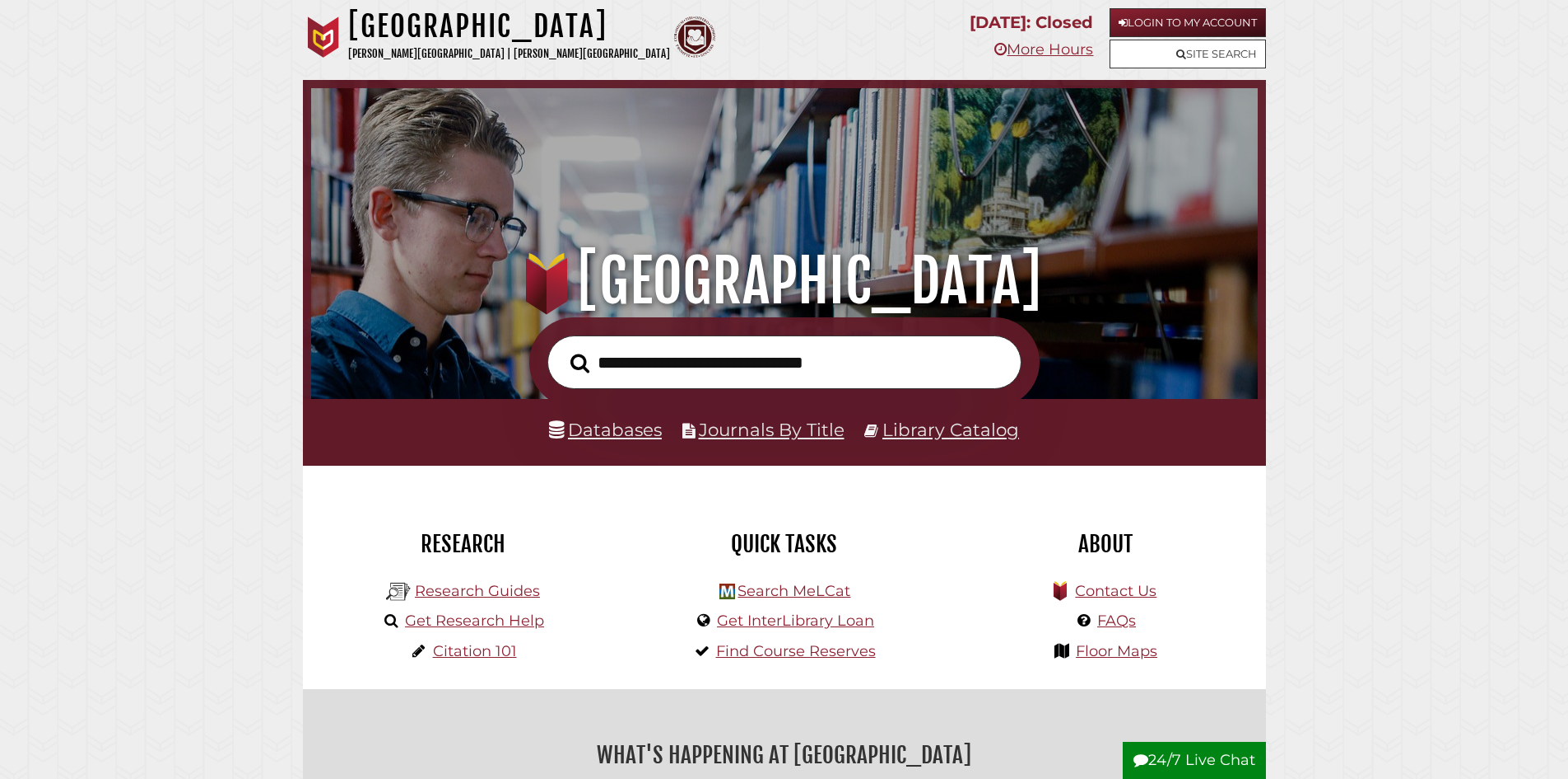
scroll to position [536, 938]
click at [797, 369] on input "text" at bounding box center [784, 363] width 474 height 54
type input "**********"
click at [562, 349] on button "Search" at bounding box center [579, 364] width 35 height 30
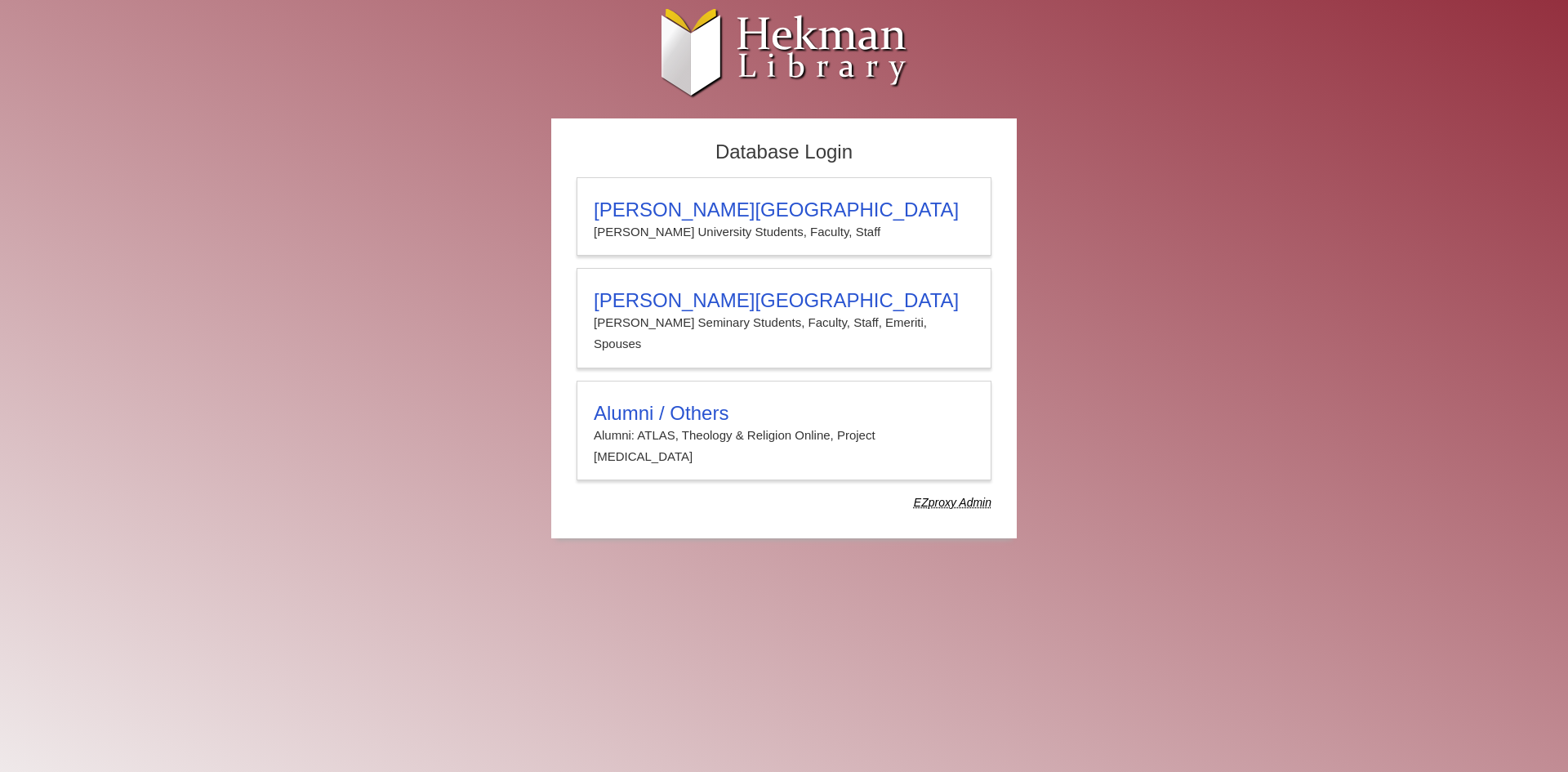
click at [760, 425] on p "Alumni: ATLAS, Theology & Religion Online, Project Muse" at bounding box center [784, 446] width 380 height 44
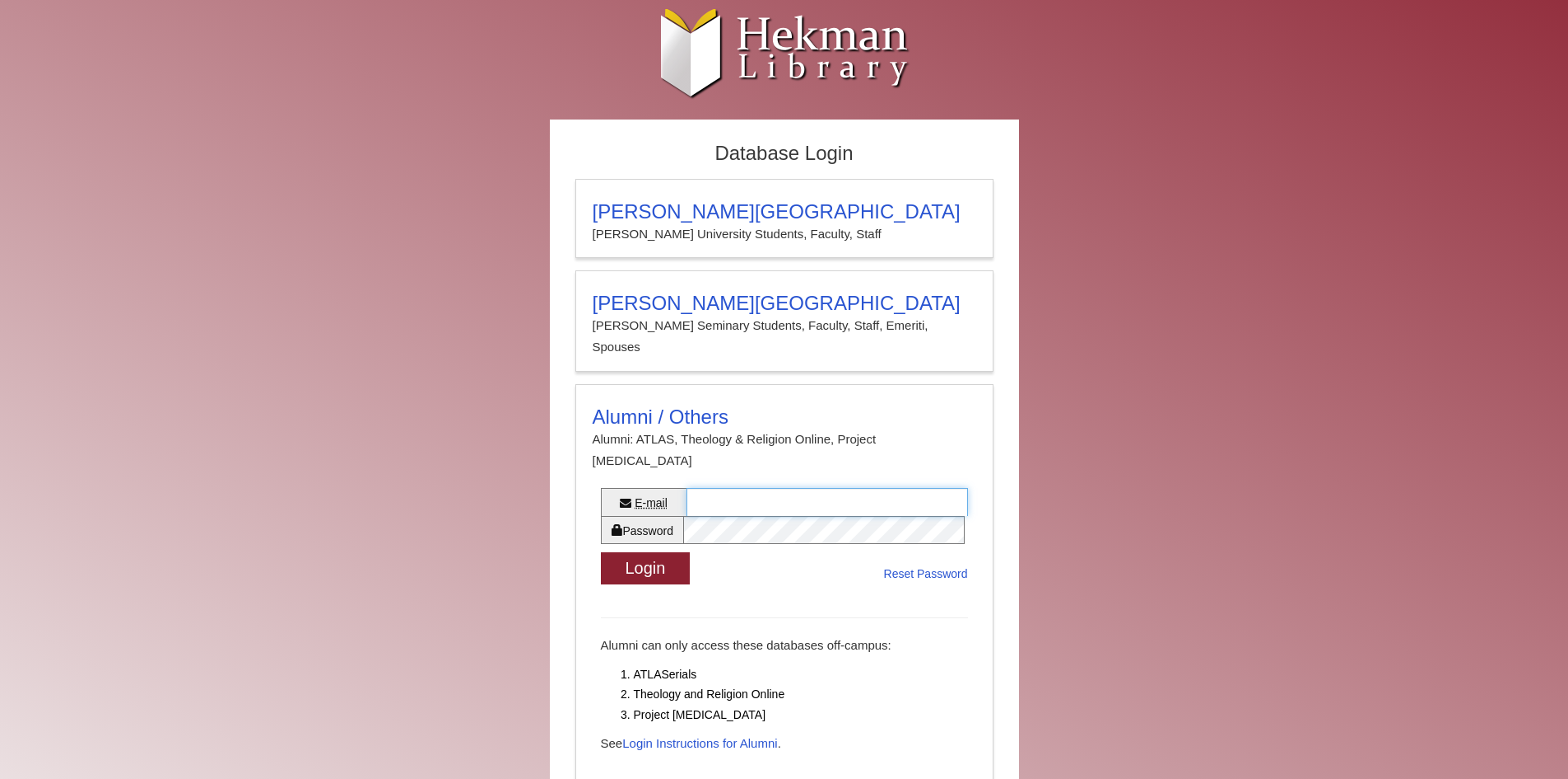
click at [817, 487] on input "E-mail" at bounding box center [827, 501] width 281 height 28
click at [818, 487] on input "E-mail" at bounding box center [827, 501] width 281 height 28
type input "**********"
click at [674, 552] on button "Login" at bounding box center [646, 568] width 90 height 32
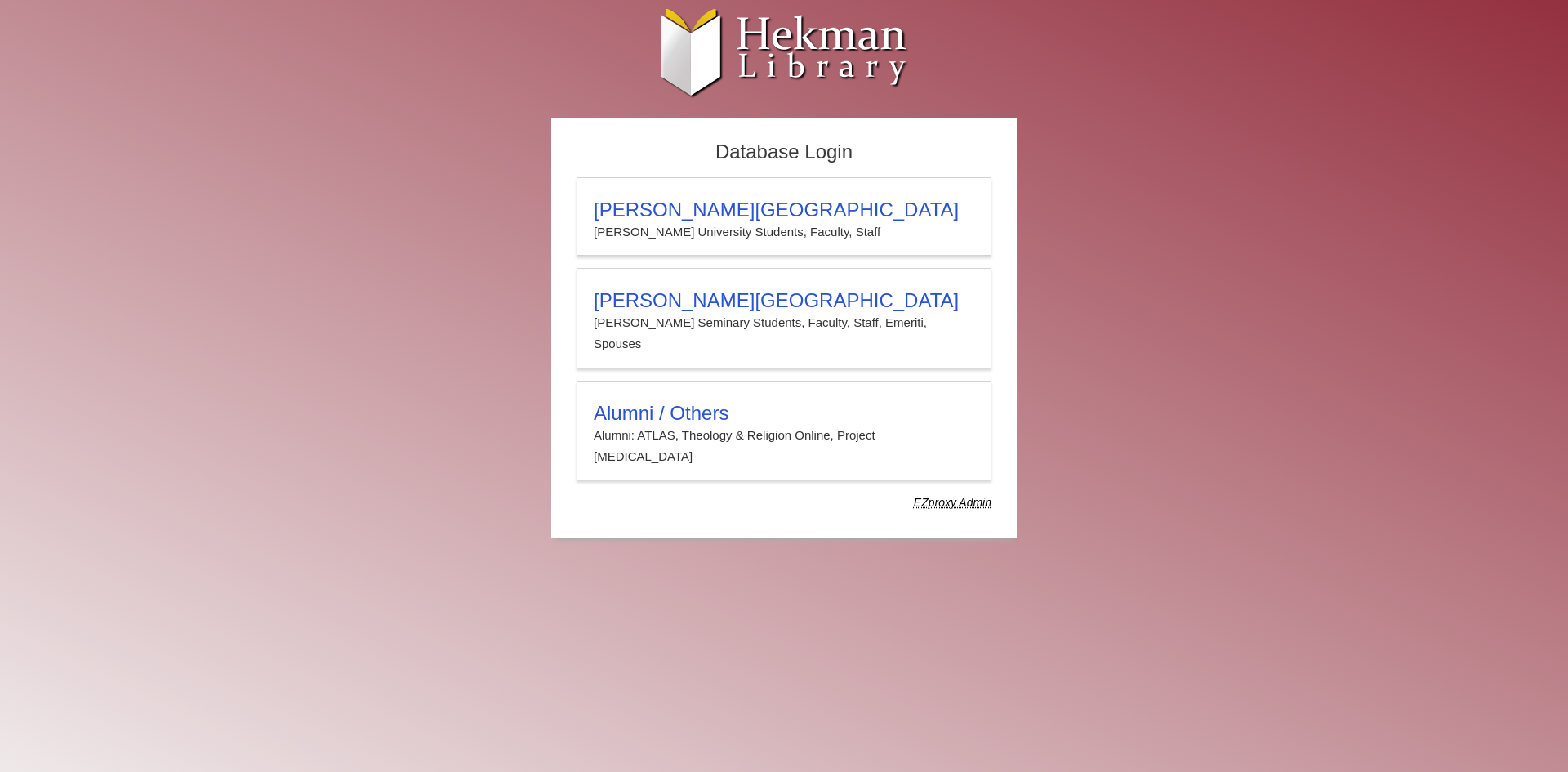
click at [748, 402] on h3 "Alumni / Others" at bounding box center [784, 413] width 380 height 23
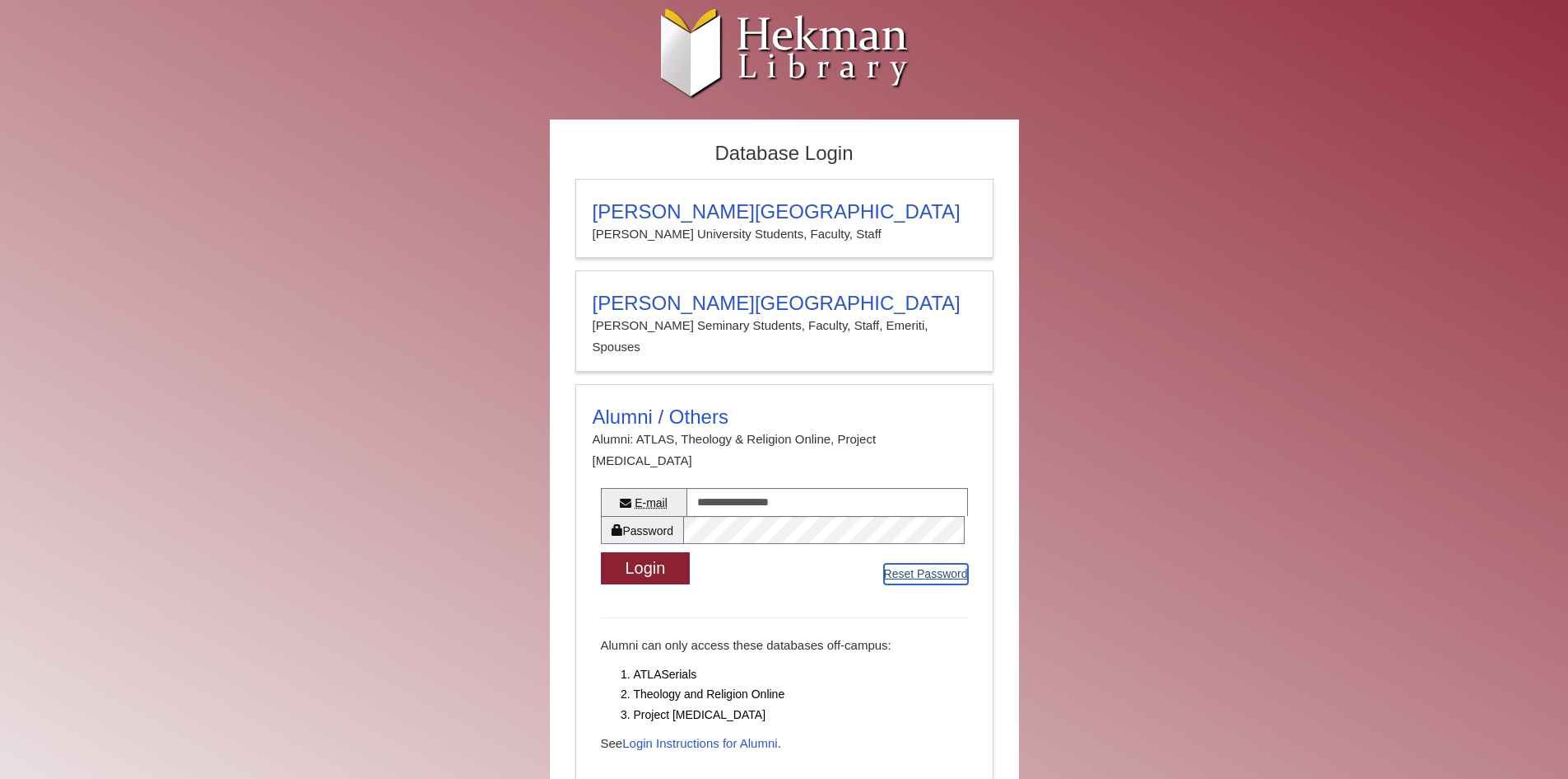
click at [935, 563] on link "Reset Password" at bounding box center [926, 573] width 84 height 21
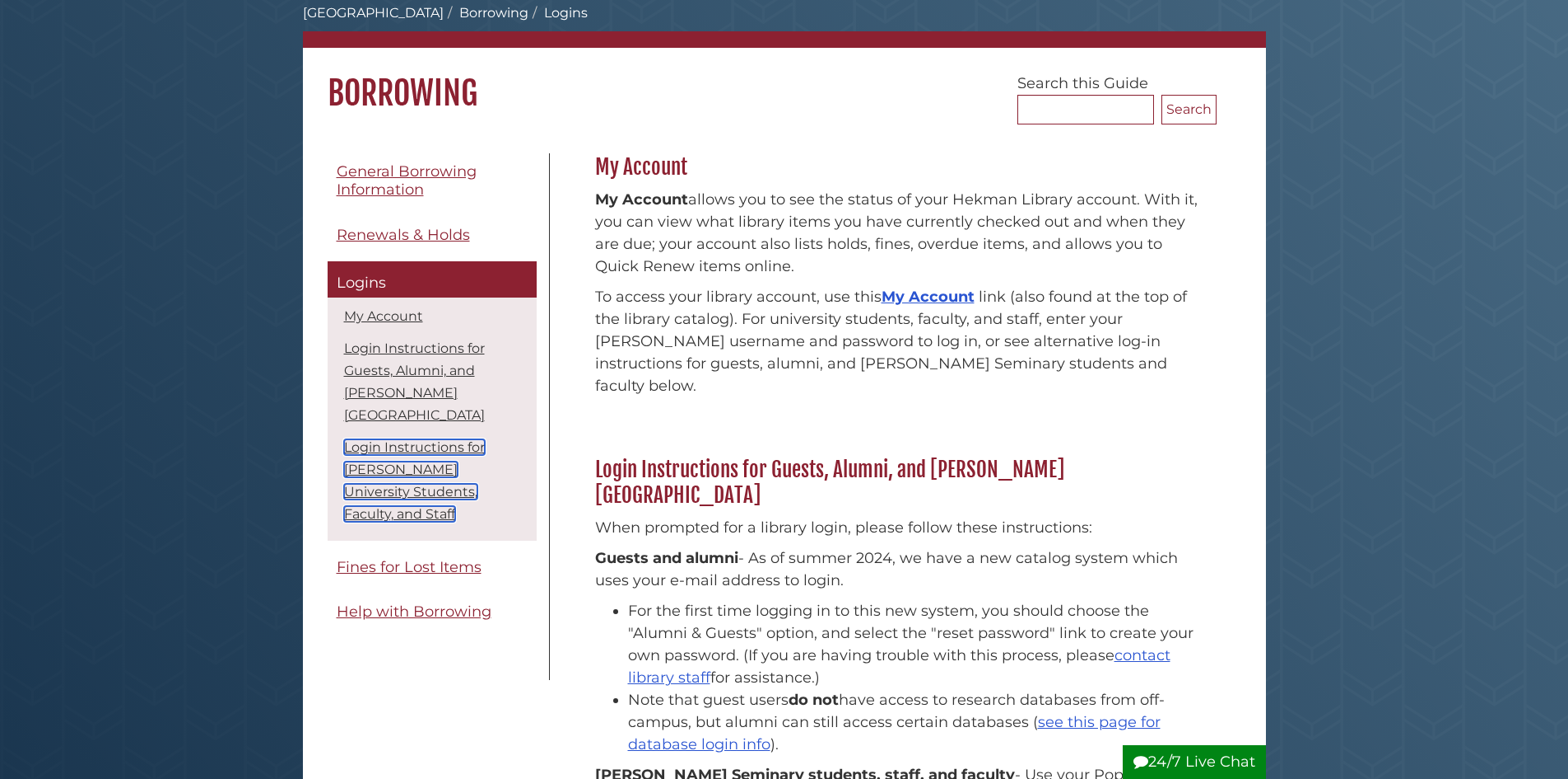
scroll to position [330, 0]
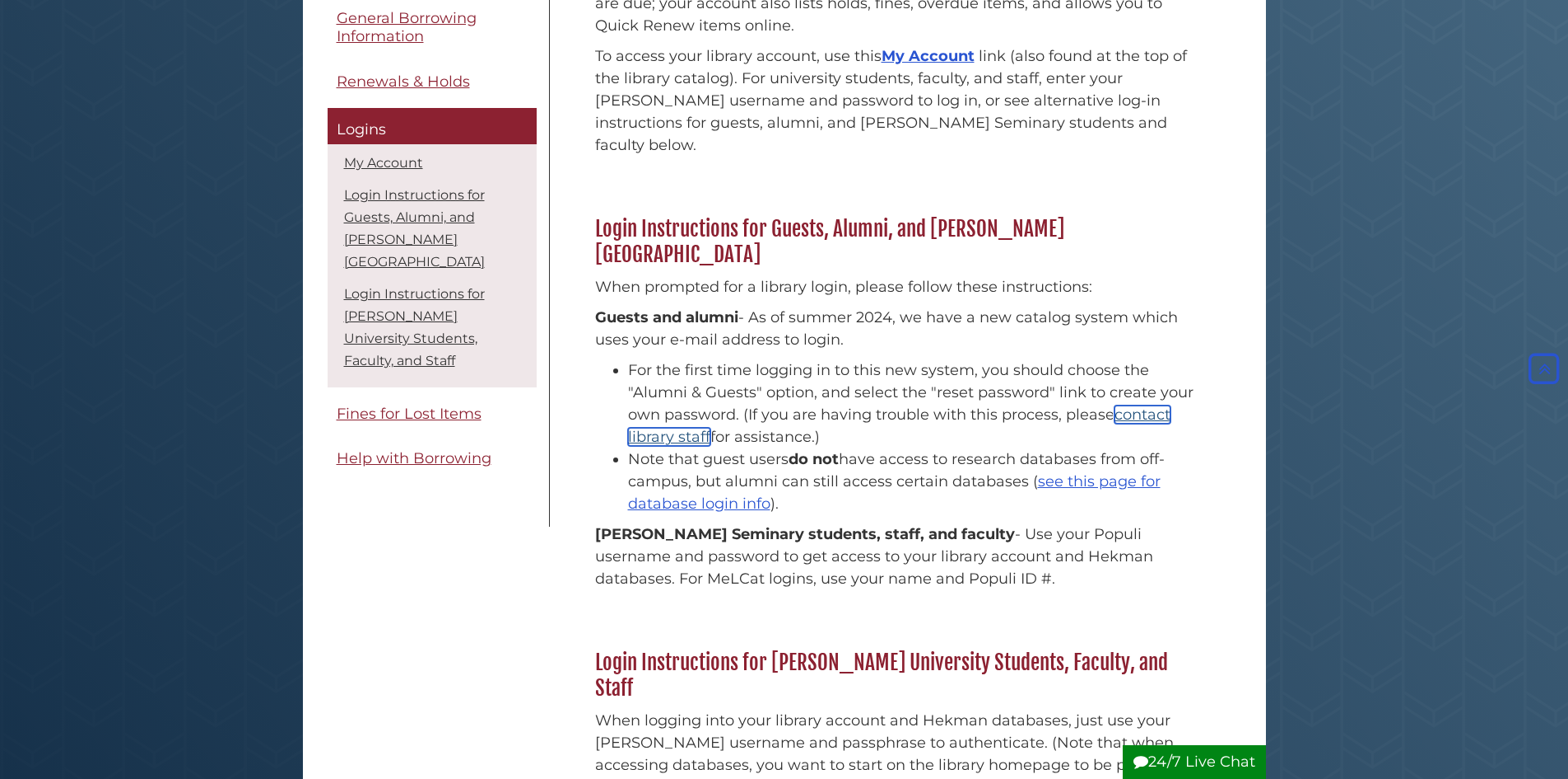
click at [1145, 405] on link "contact library staff" at bounding box center [899, 425] width 543 height 40
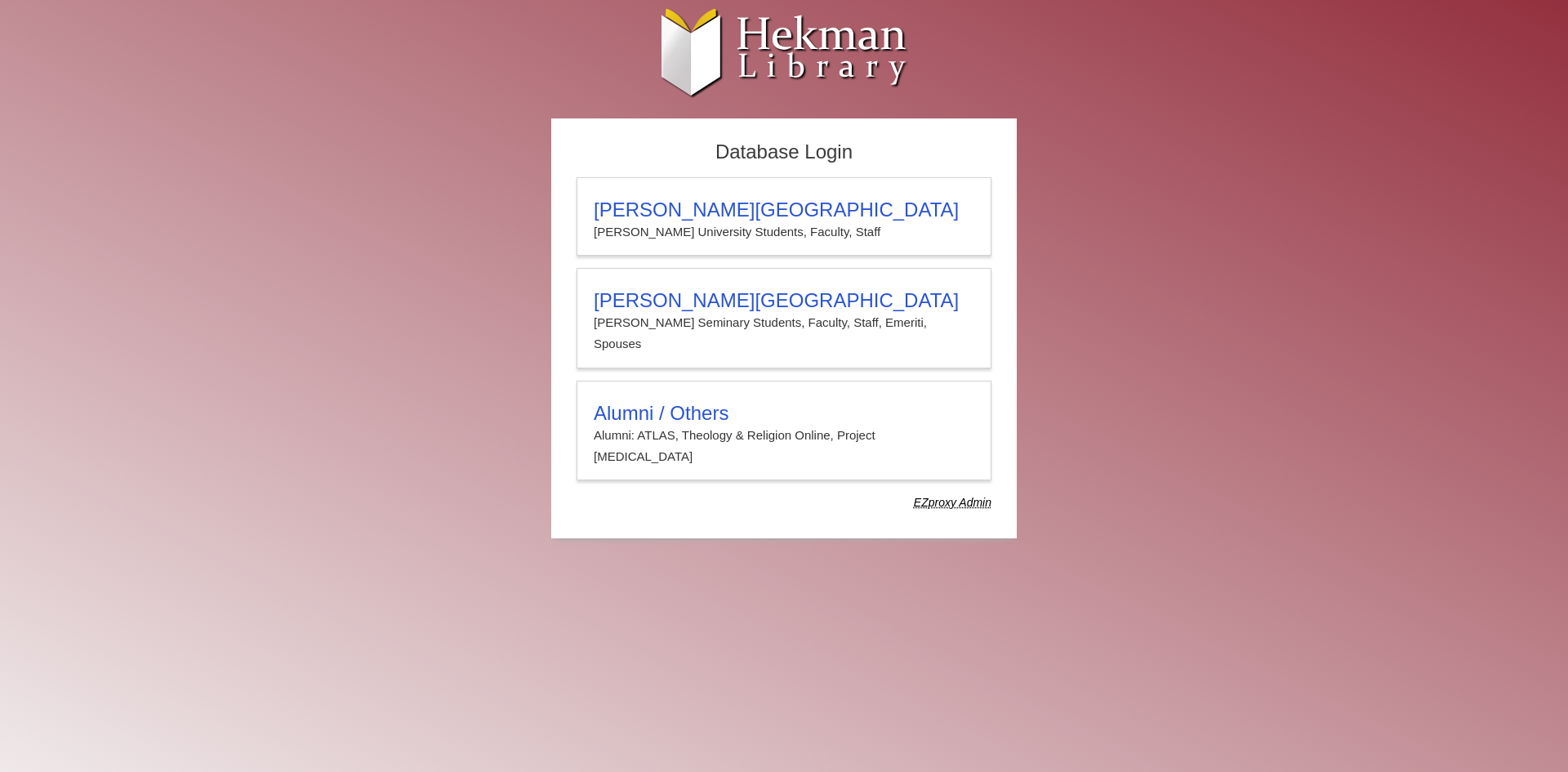
click at [772, 402] on h3 "Alumni / Others" at bounding box center [784, 413] width 380 height 23
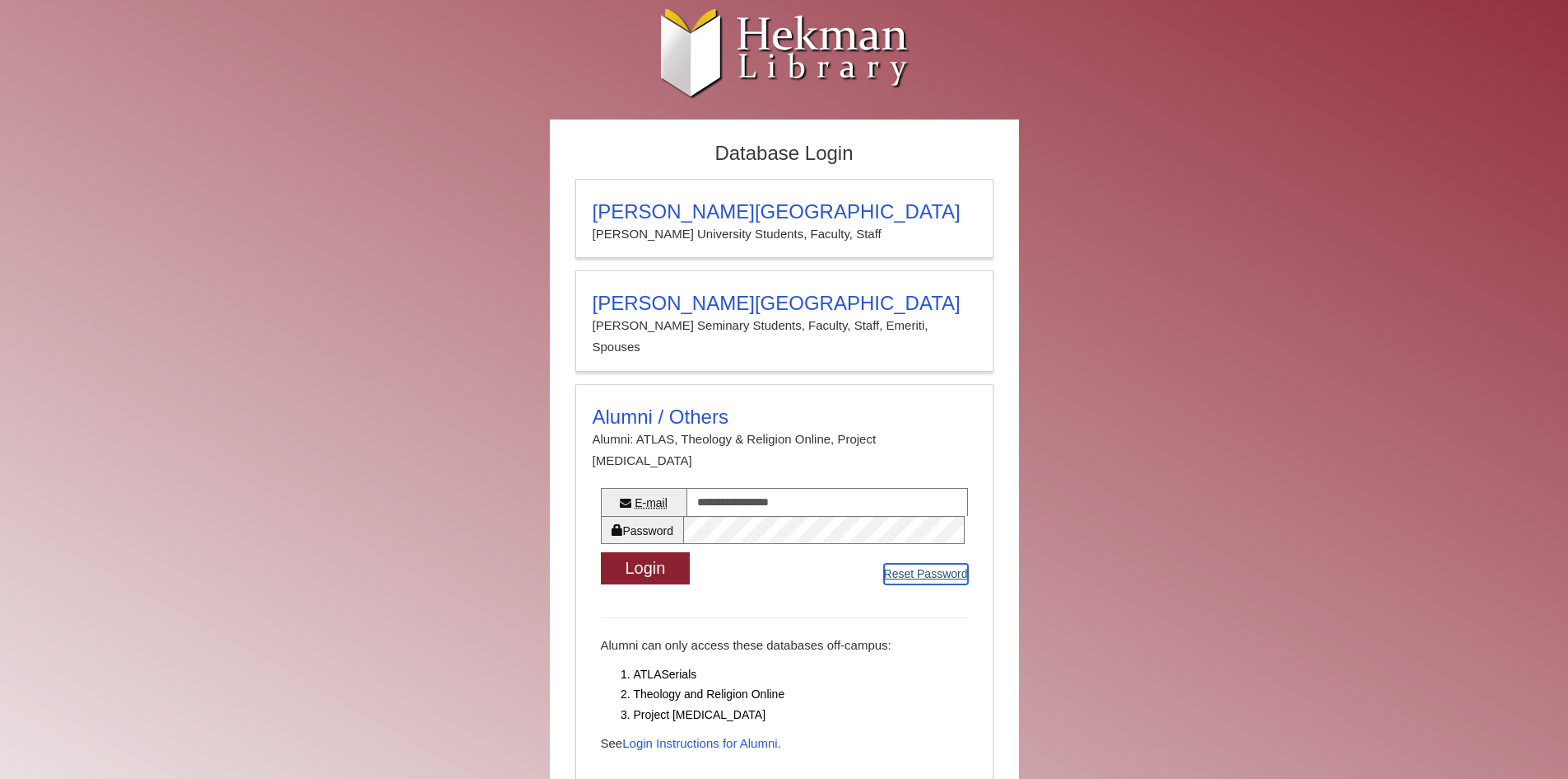
click at [923, 563] on link "Reset Password" at bounding box center [926, 573] width 84 height 21
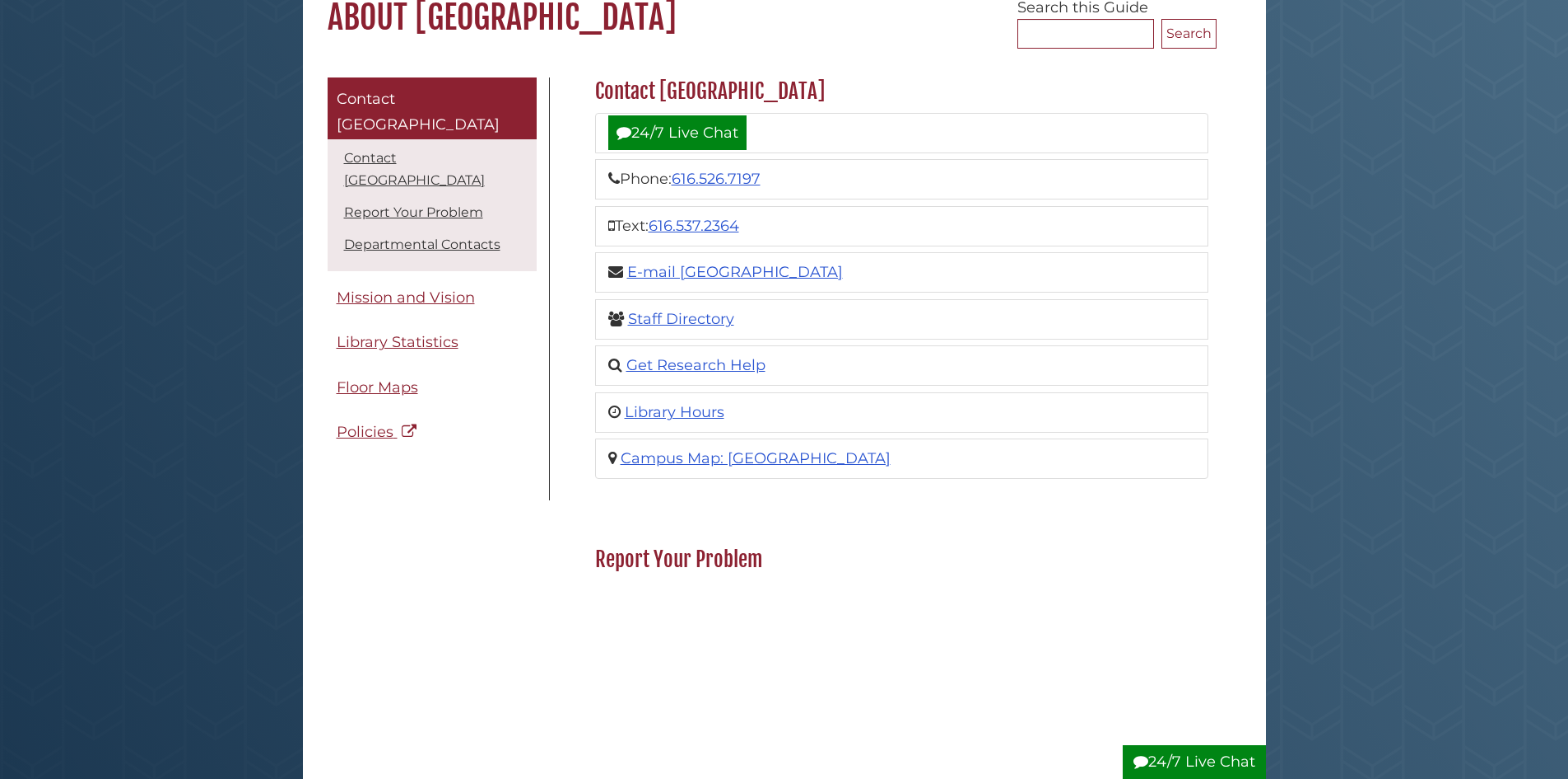
scroll to position [82, 0]
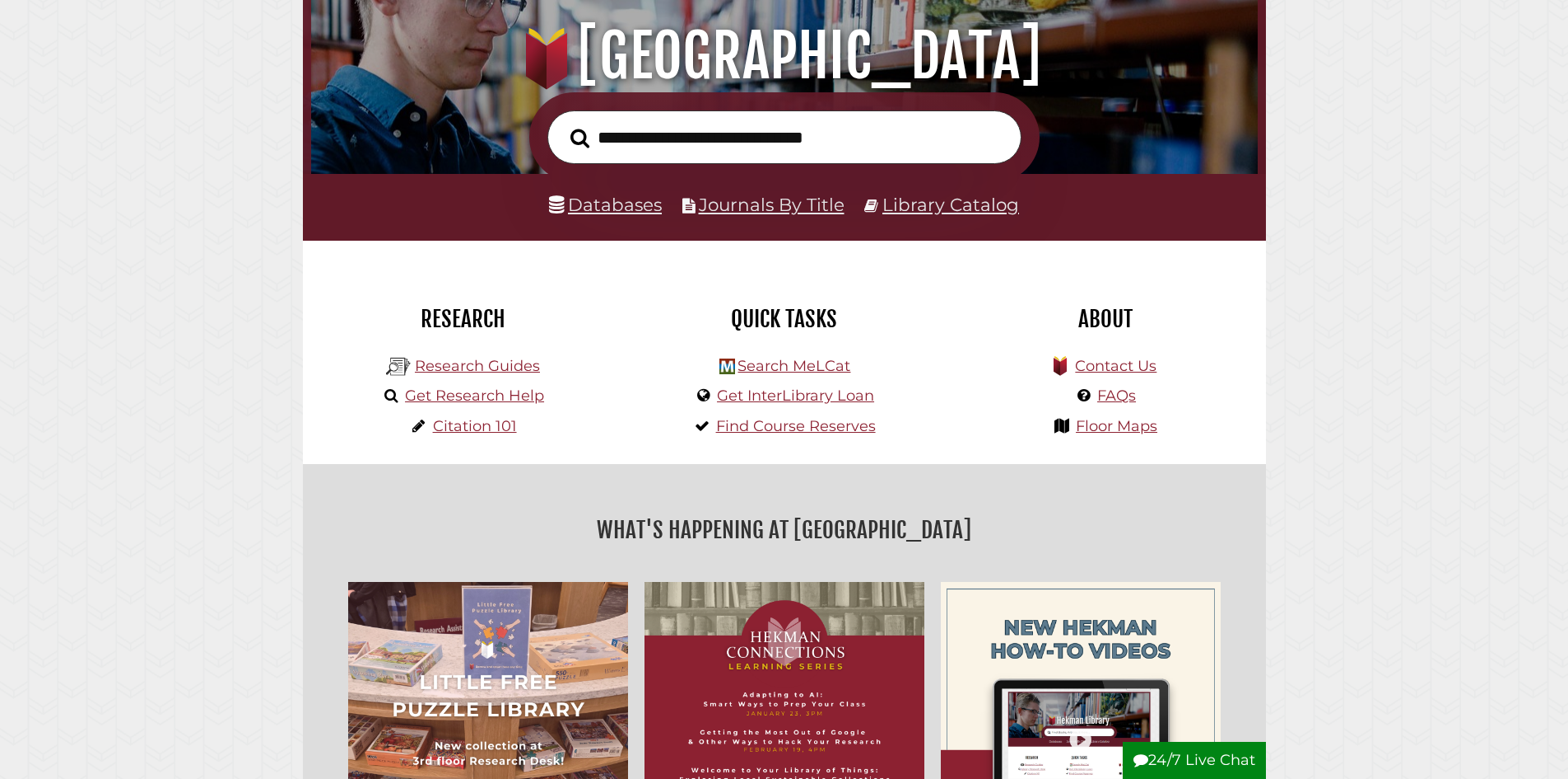
scroll to position [247, 0]
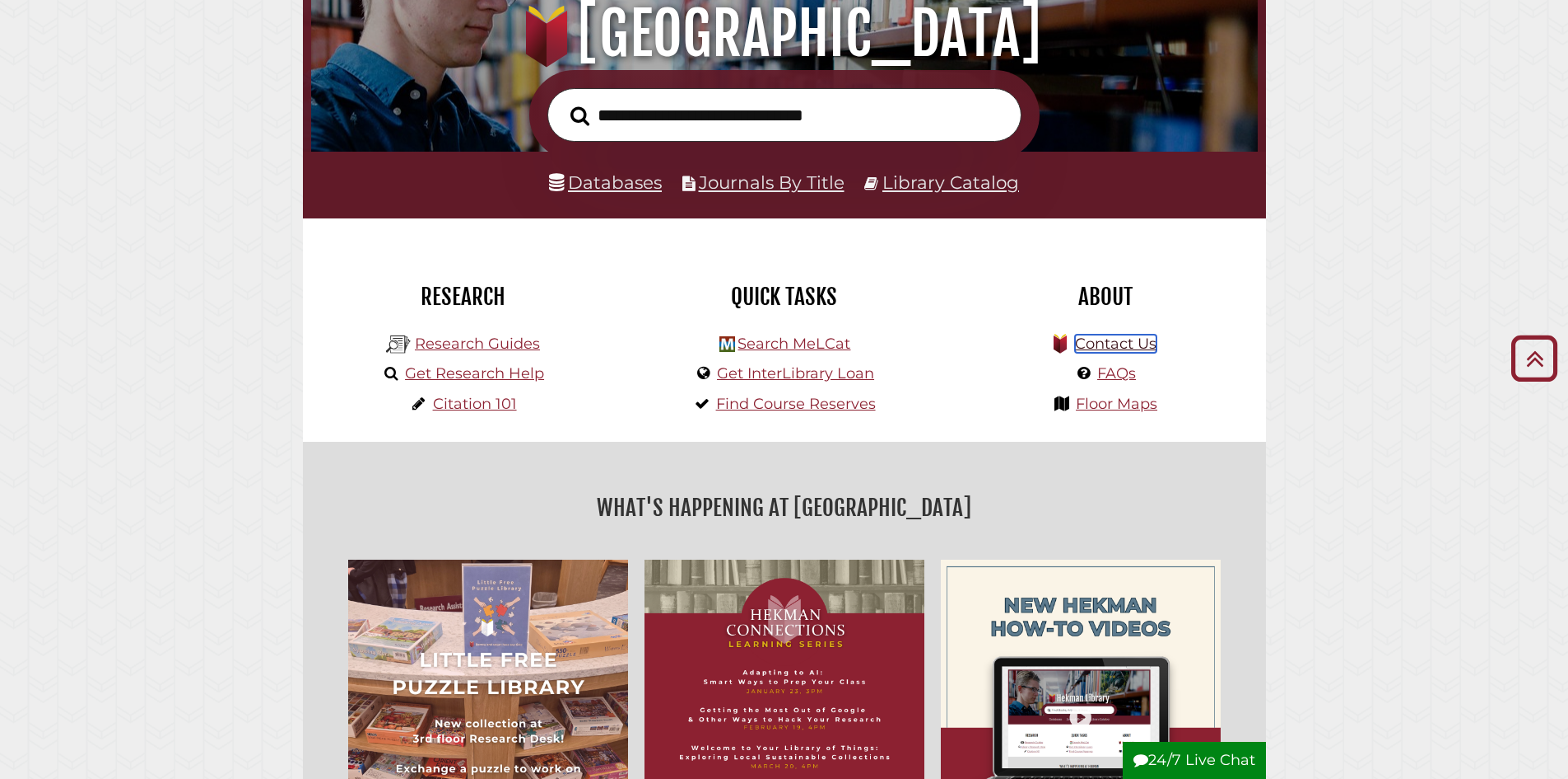
click at [1132, 344] on link "Contact Us" at bounding box center [1116, 344] width 82 height 18
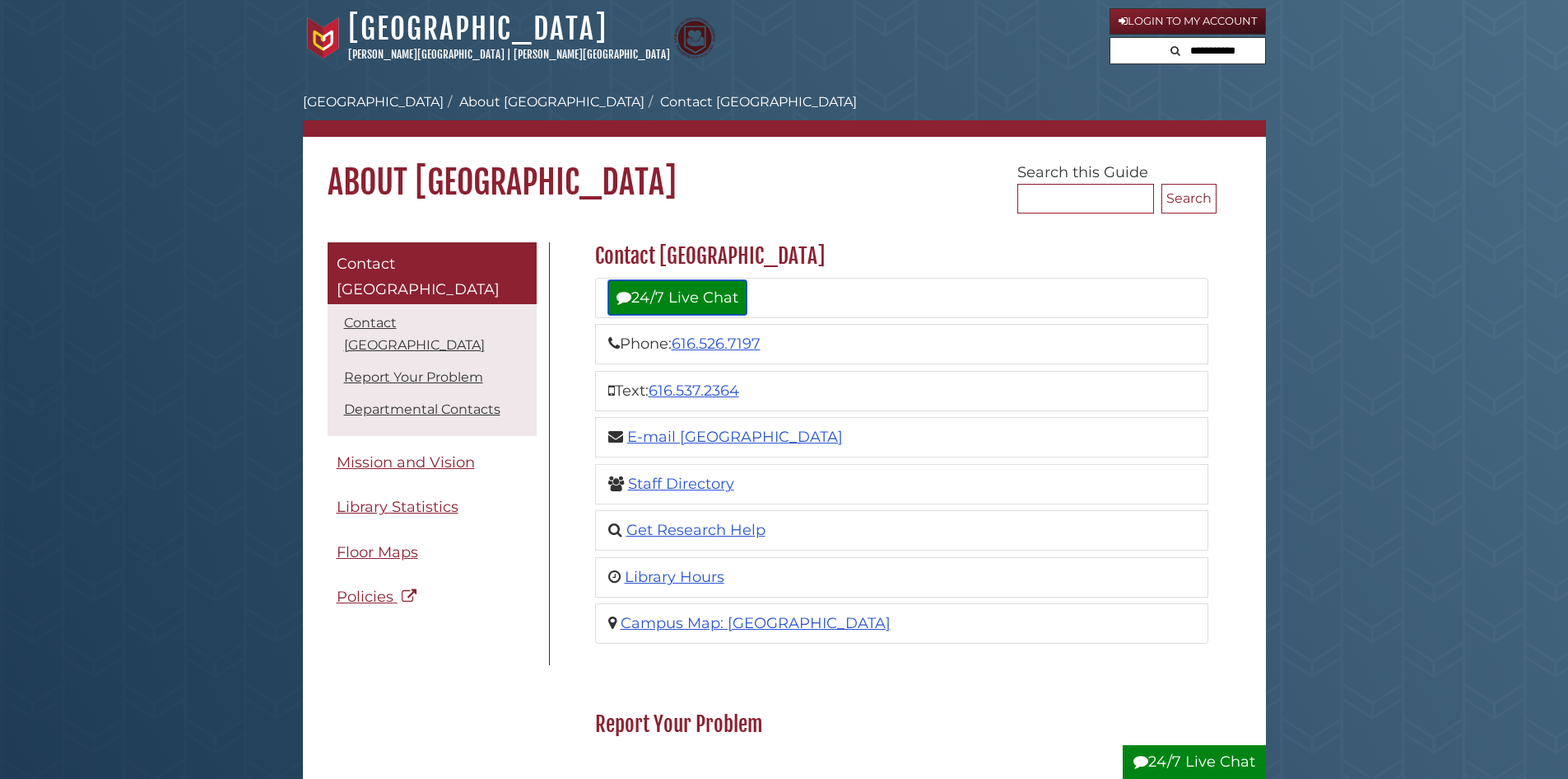
click at [693, 294] on link "24/7 Live Chat" at bounding box center [678, 297] width 139 height 35
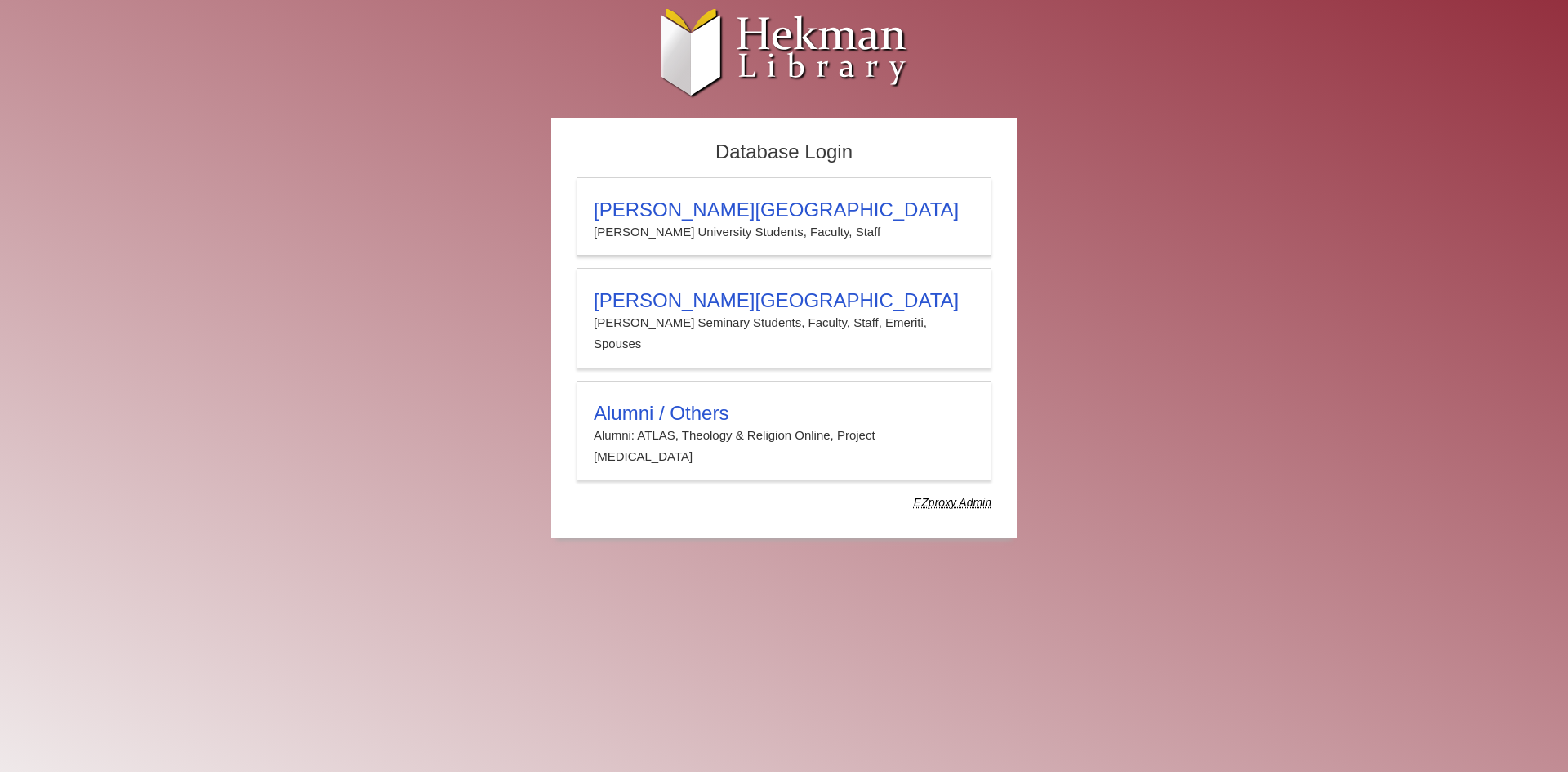
click at [813, 402] on h3 "Alumni / Others" at bounding box center [784, 413] width 380 height 23
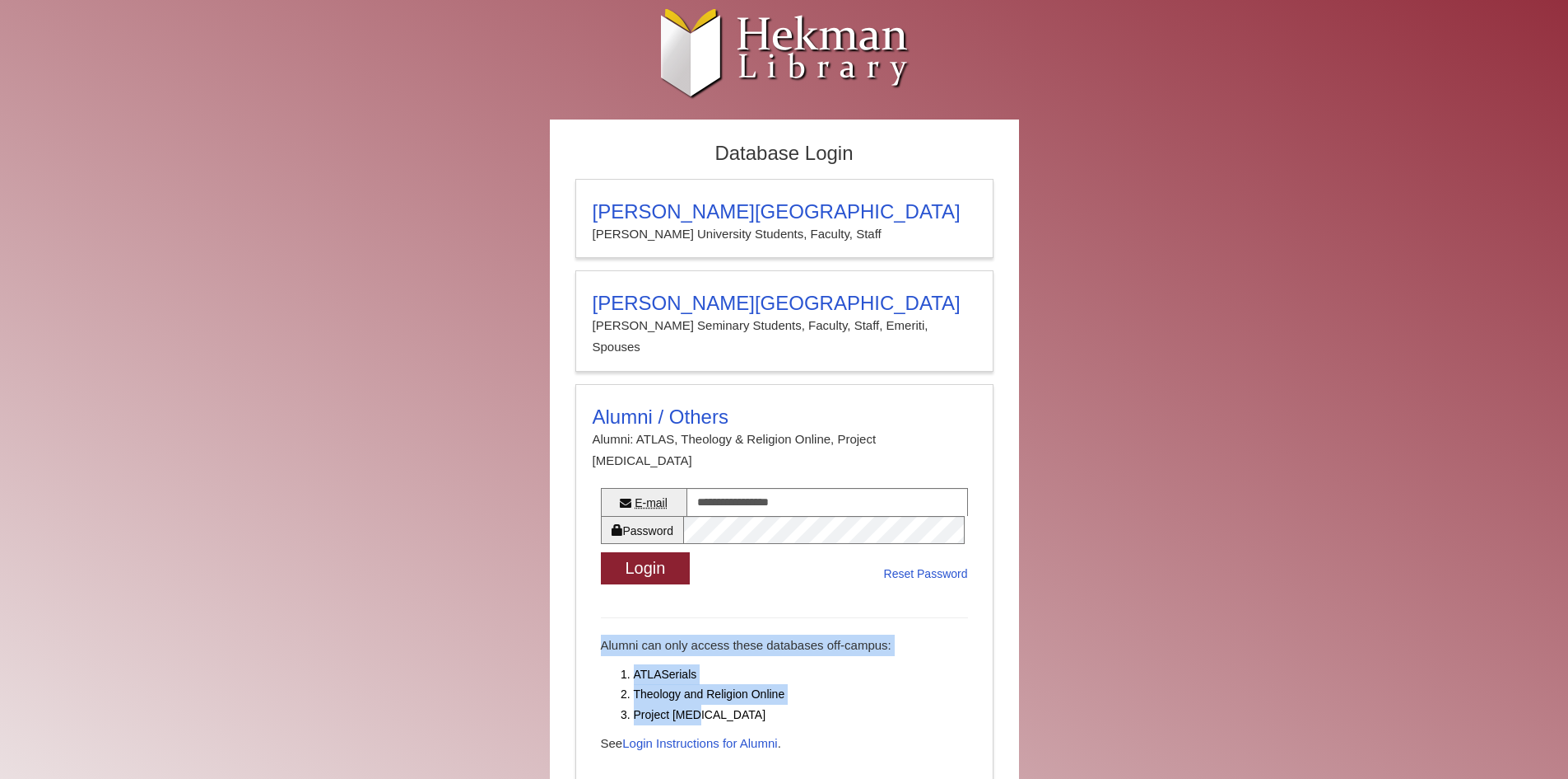
drag, startPoint x: 710, startPoint y: 680, endPoint x: 576, endPoint y: 598, distance: 157.1
click at [576, 598] on details "**********" at bounding box center [784, 583] width 418 height 400
copy div "Alumni can only access these databases off-campus: ATLASerials Theology and Rel…"
